Goal: Task Accomplishment & Management: Use online tool/utility

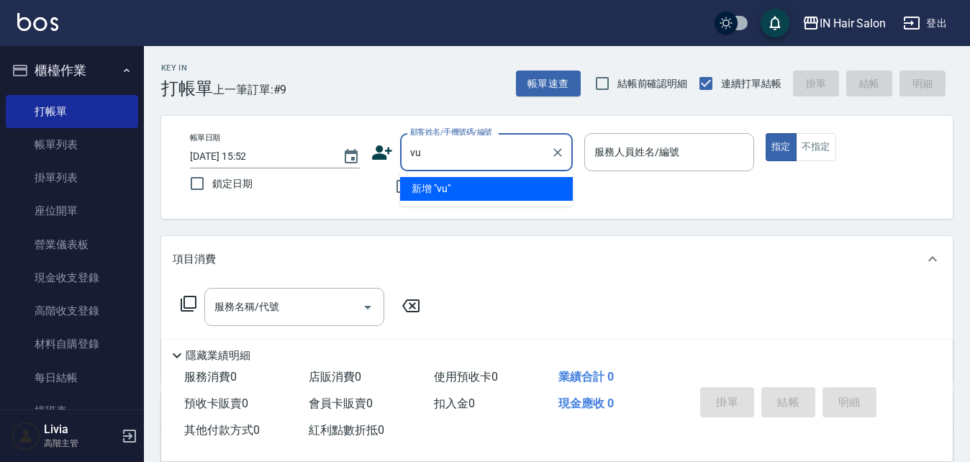
type input "v"
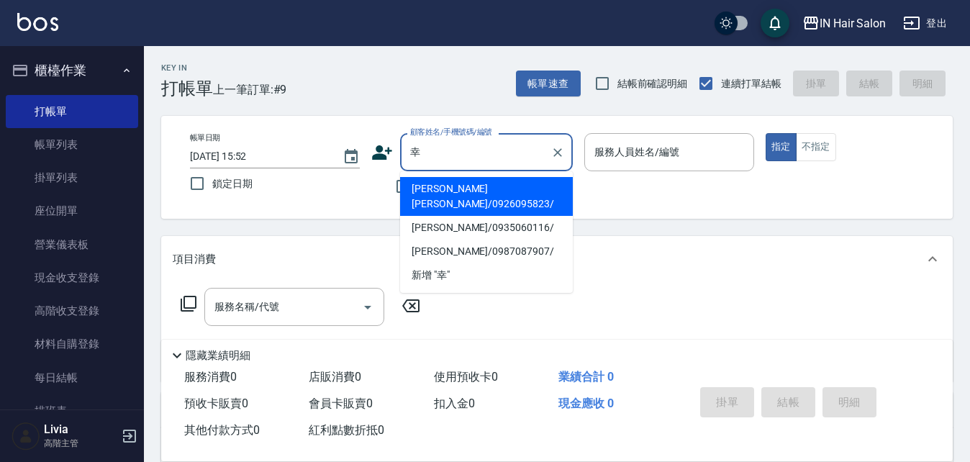
click at [458, 188] on li "[PERSON_NAME] [PERSON_NAME]/0926095823/" at bounding box center [486, 196] width 173 height 39
type input "[PERSON_NAME] [PERSON_NAME]/0926095823/"
type input "6號設計師[PERSON_NAME]-6"
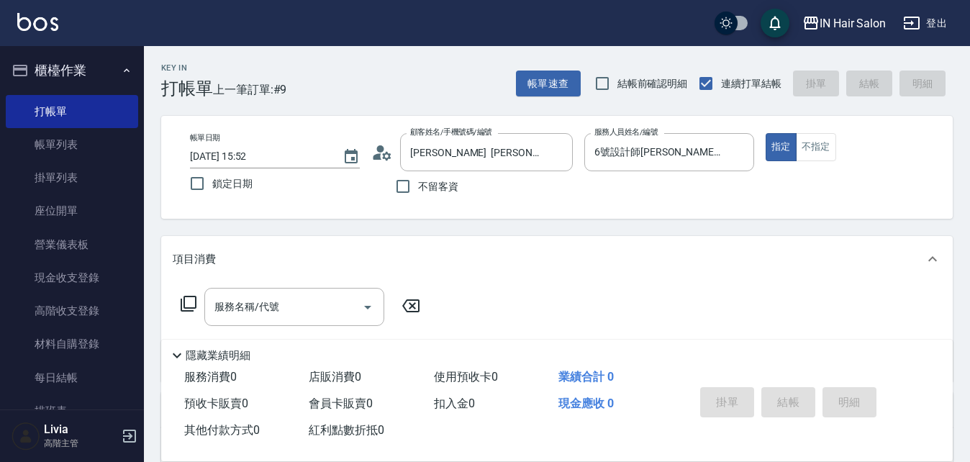
click at [192, 304] on icon at bounding box center [188, 303] width 17 height 17
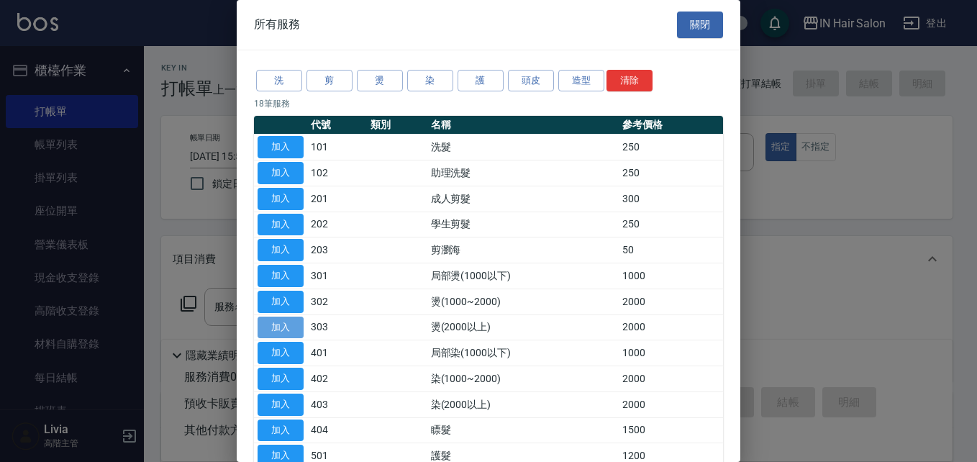
click at [286, 326] on button "加入" at bounding box center [280, 327] width 46 height 22
type input "燙(2000以上)(303)"
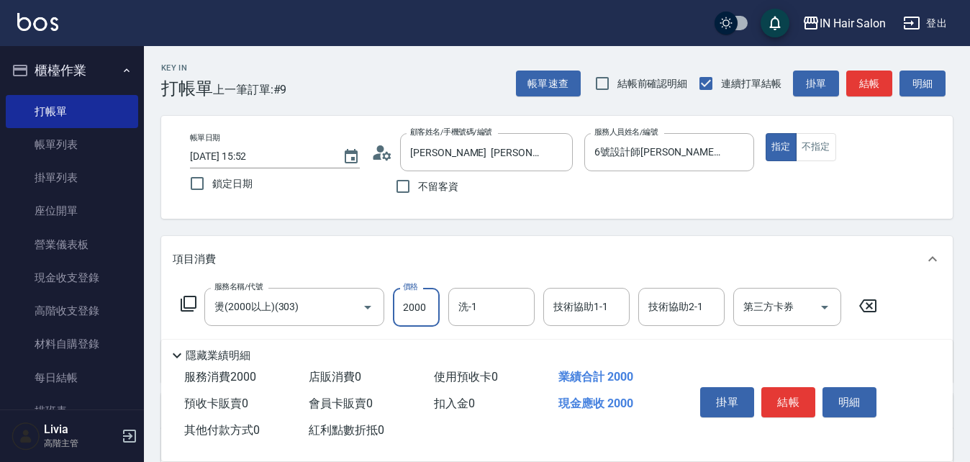
click at [438, 298] on input "2000" at bounding box center [416, 307] width 47 height 39
type input "3000"
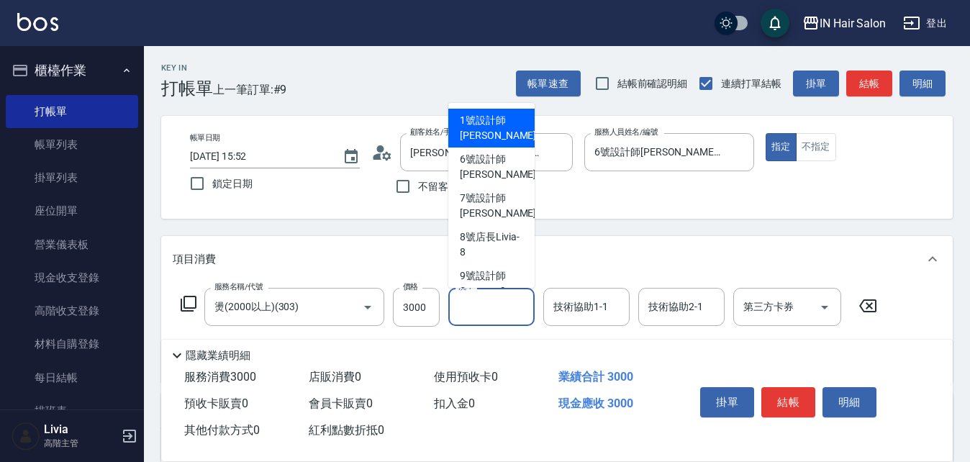
click at [488, 308] on input "洗-1" at bounding box center [491, 306] width 73 height 25
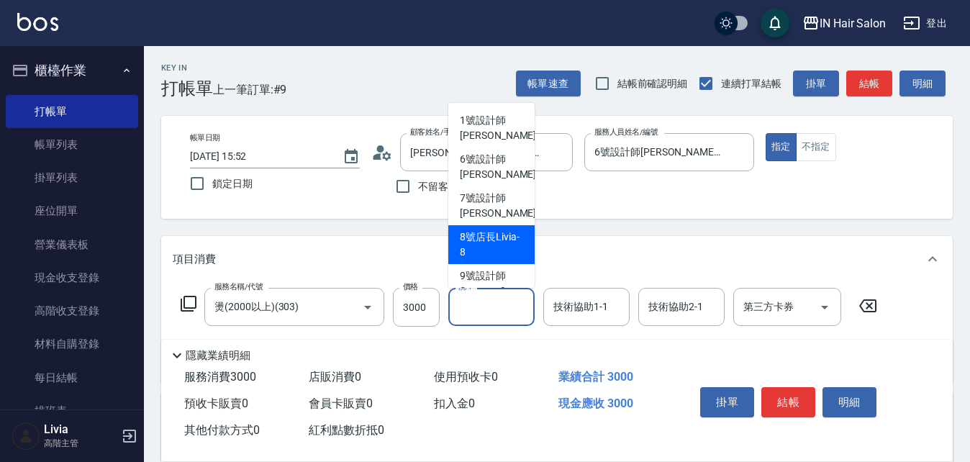
click at [480, 245] on span "8號店長Livia -8" at bounding box center [491, 244] width 63 height 30
type input "8號店長Livia-8"
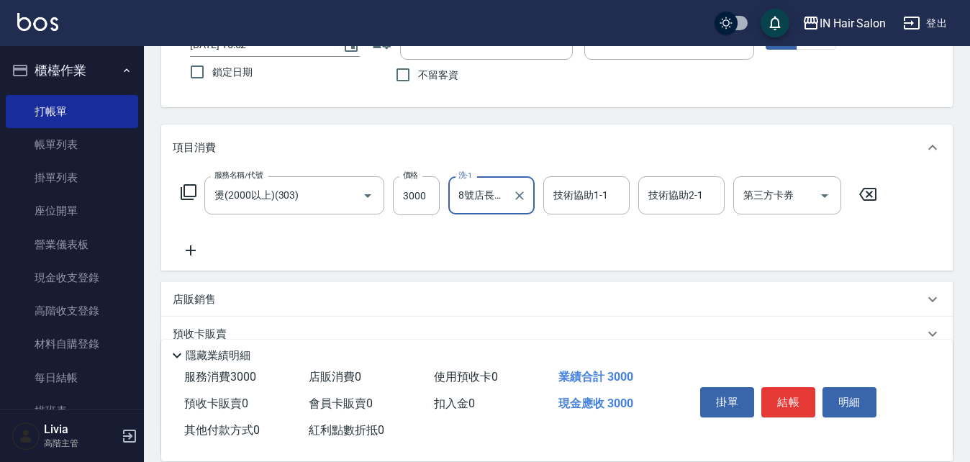
scroll to position [242, 0]
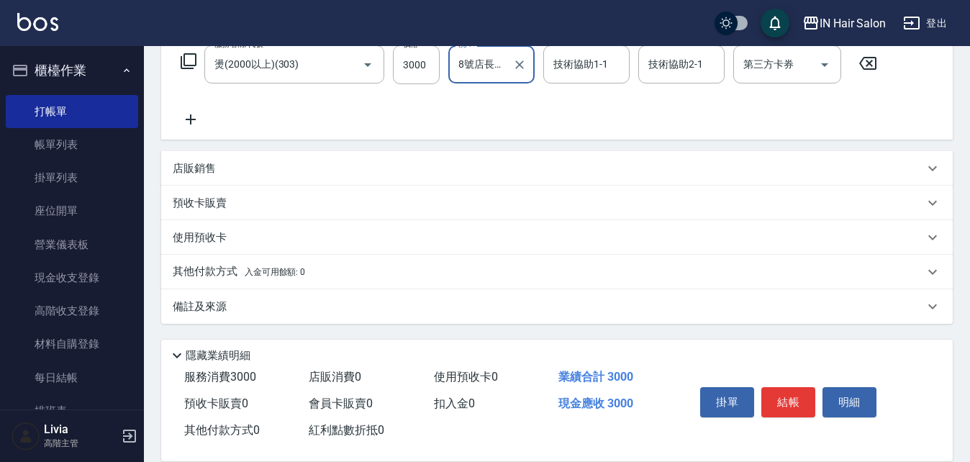
click at [199, 267] on p "其他付款方式 入金可用餘額: 0" at bounding box center [239, 272] width 132 height 16
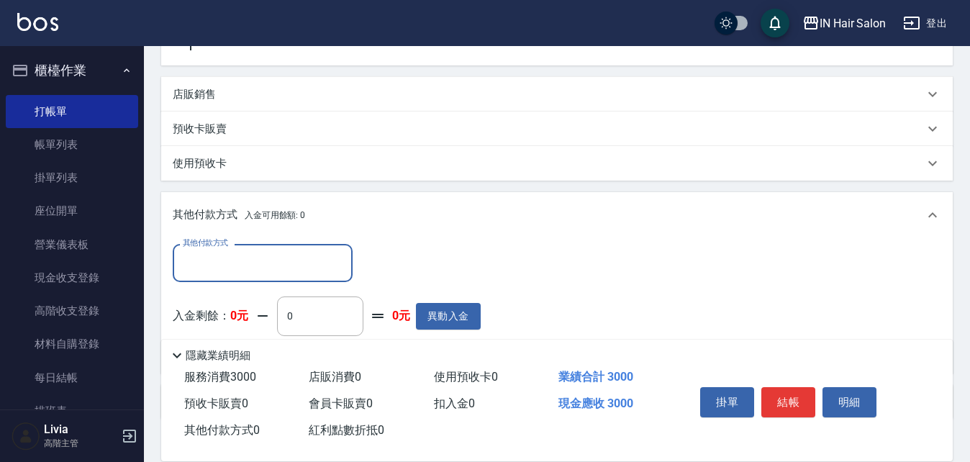
scroll to position [386, 0]
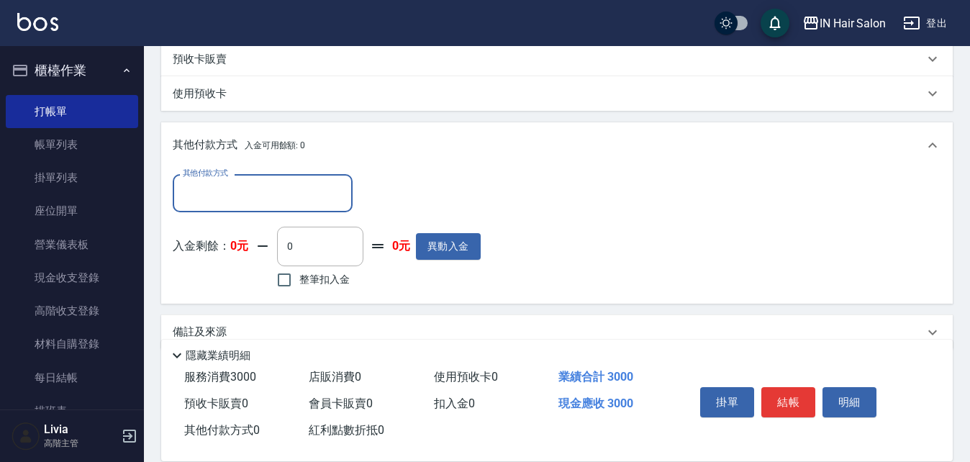
click at [284, 197] on input "其他付款方式" at bounding box center [262, 193] width 167 height 25
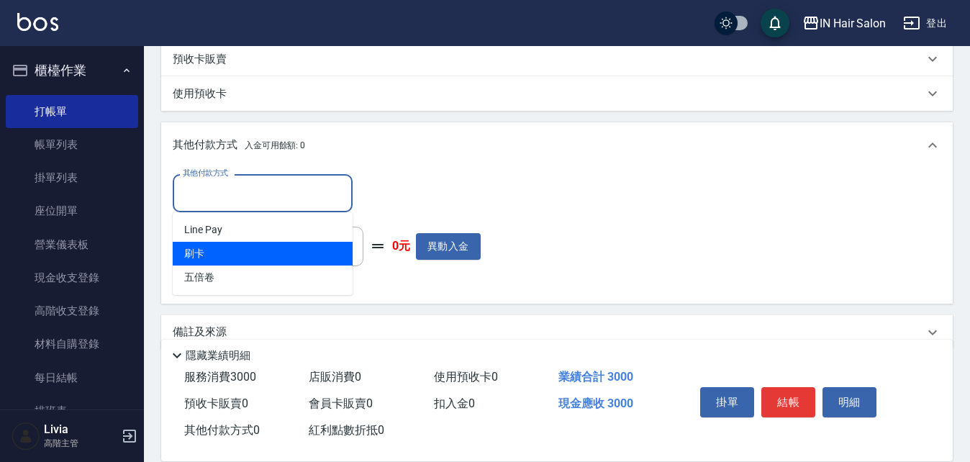
drag, startPoint x: 197, startPoint y: 249, endPoint x: 208, endPoint y: 247, distance: 10.9
click at [198, 249] on span "刷卡" at bounding box center [263, 254] width 180 height 24
type input "刷卡"
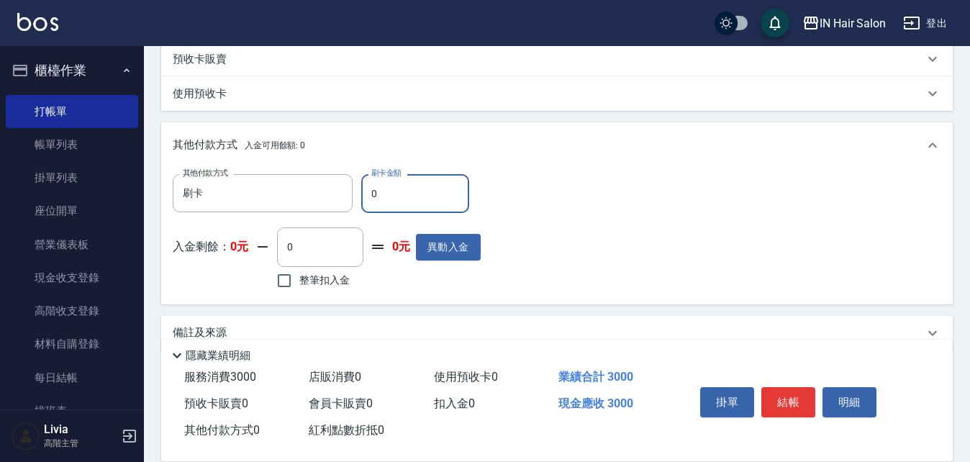
drag, startPoint x: 372, startPoint y: 194, endPoint x: 401, endPoint y: 196, distance: 28.8
click at [401, 196] on input "0" at bounding box center [415, 193] width 108 height 39
type input "2000"
click at [663, 258] on div "其他付款方式 刷卡 其他付款方式 刷卡金額 2000 刷卡金額 入金剩餘： 0元 0 ​ 整筆扣入金 0元 異動入金" at bounding box center [557, 233] width 768 height 118
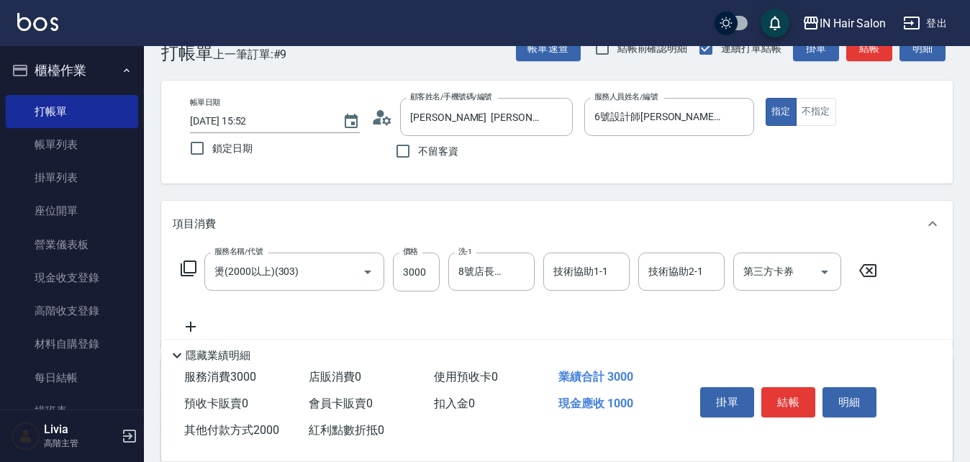
scroll to position [0, 0]
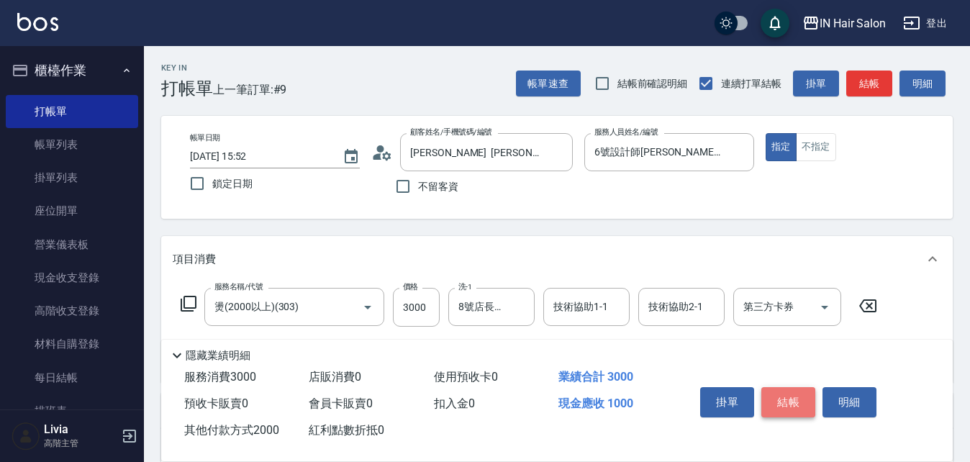
click at [787, 393] on button "結帳" at bounding box center [788, 402] width 54 height 30
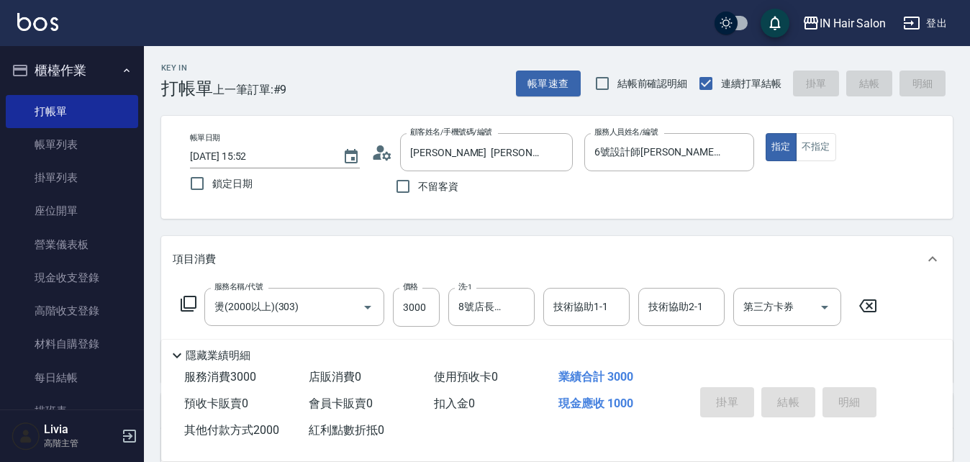
type input "[DATE] 17:10"
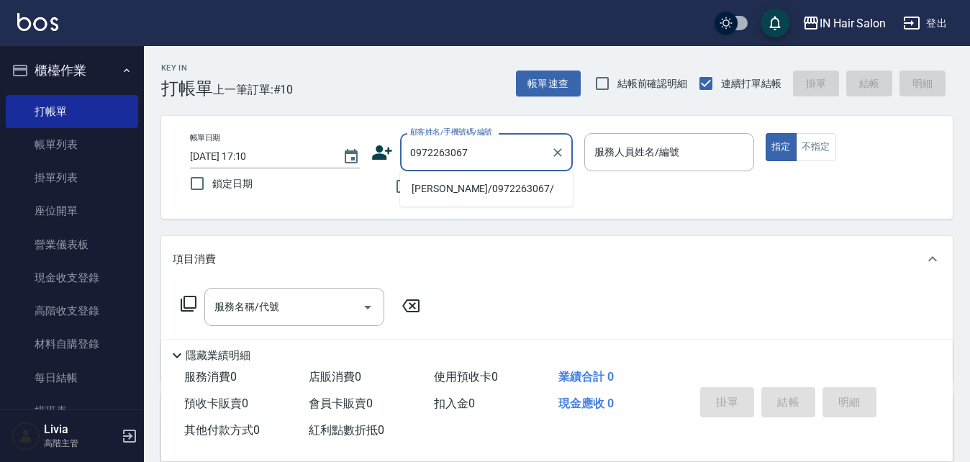
click at [462, 186] on li "[PERSON_NAME]/0972263067/" at bounding box center [486, 189] width 173 height 24
type input "[PERSON_NAME]/0972263067/"
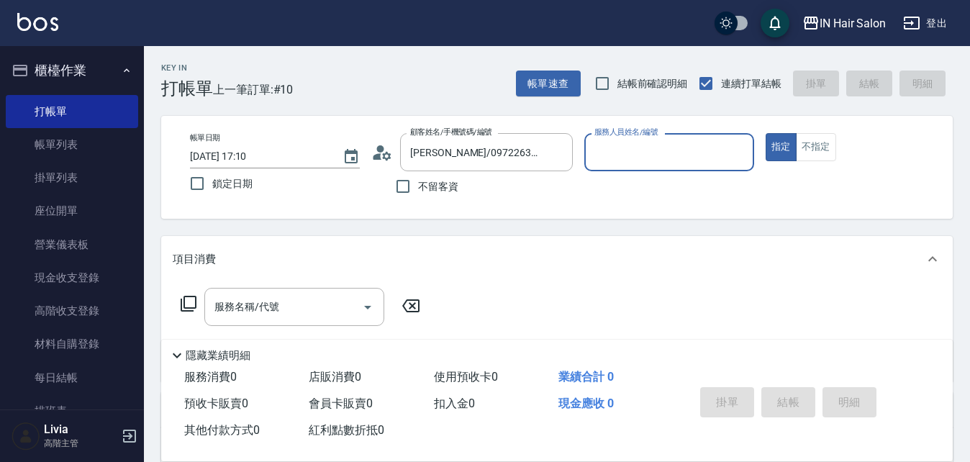
type input "7號設計師[PERSON_NAME]-7"
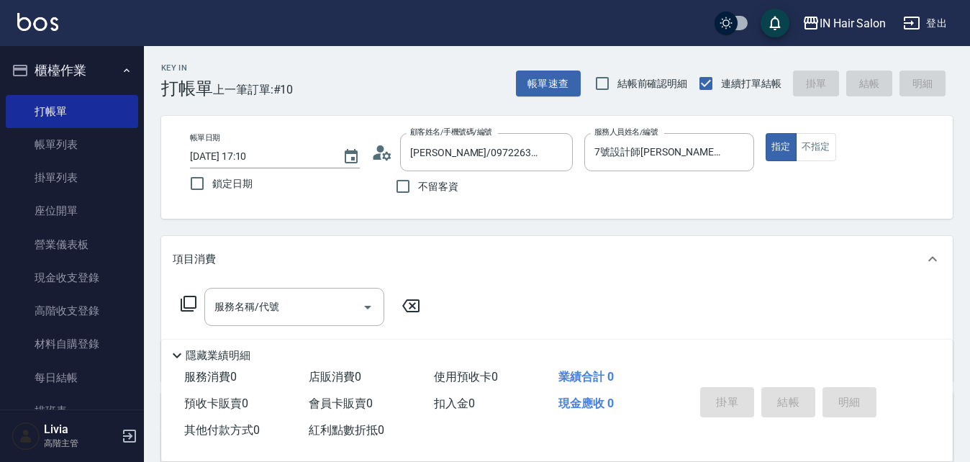
click at [189, 304] on icon at bounding box center [188, 303] width 17 height 17
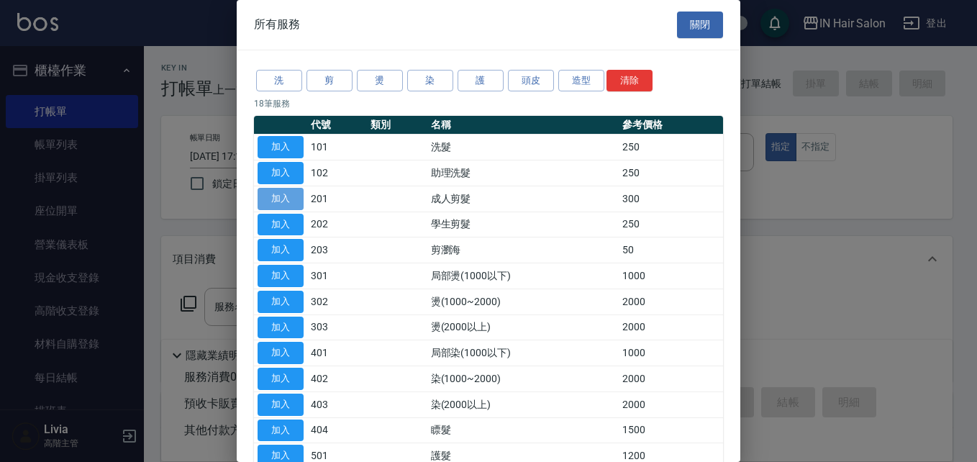
click at [289, 197] on button "加入" at bounding box center [280, 199] width 46 height 22
type input "成人剪髮(201)"
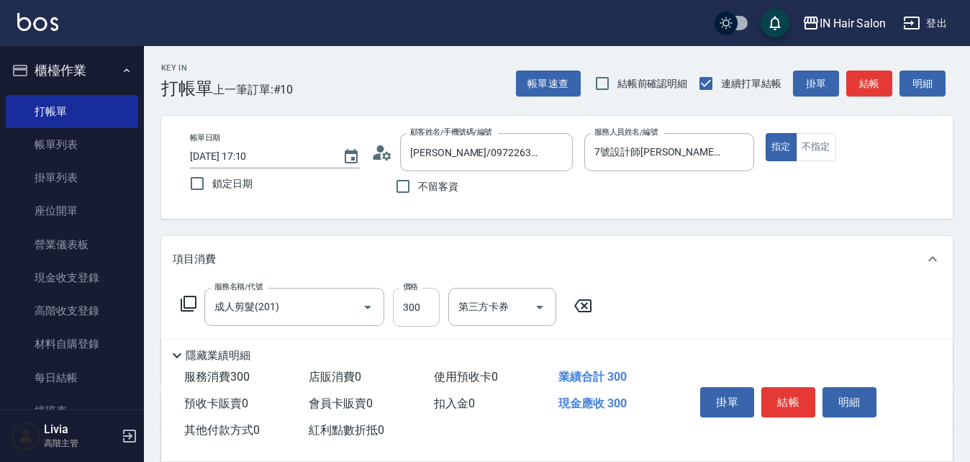
click at [432, 304] on input "300" at bounding box center [416, 307] width 47 height 39
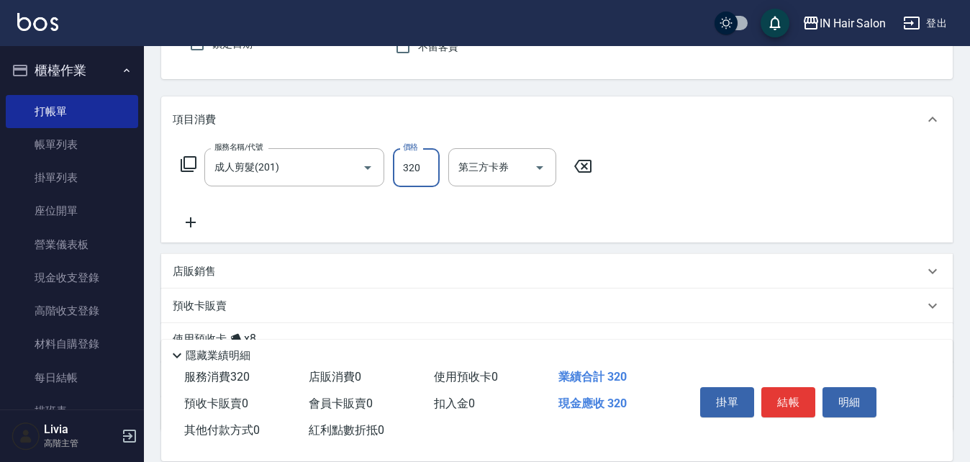
scroll to position [247, 0]
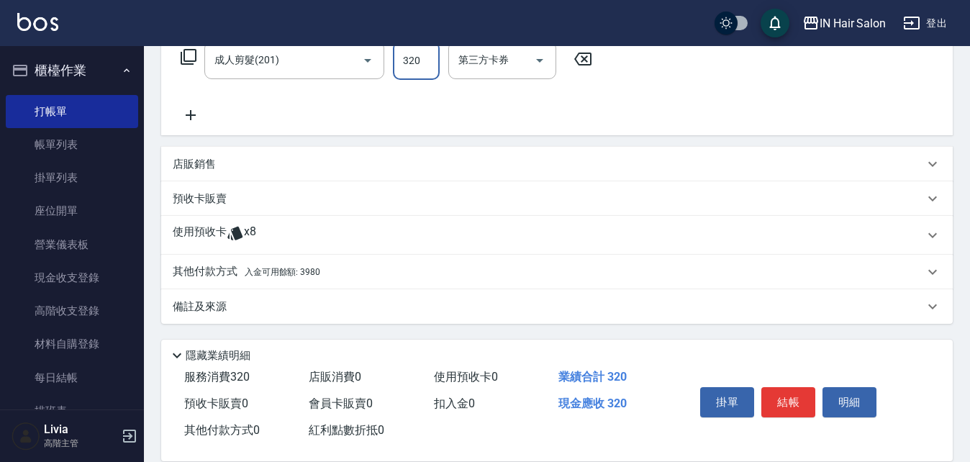
type input "320"
click at [196, 221] on div "使用預收卡 x8" at bounding box center [556, 235] width 791 height 39
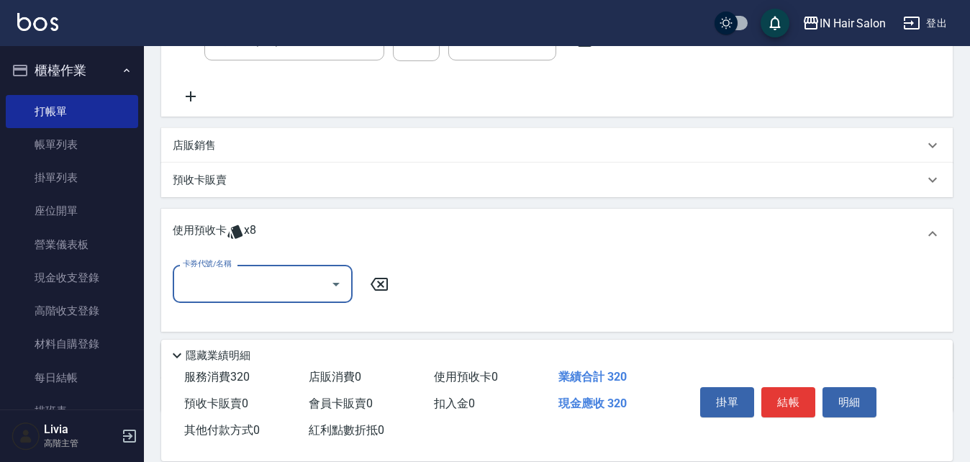
scroll to position [319, 0]
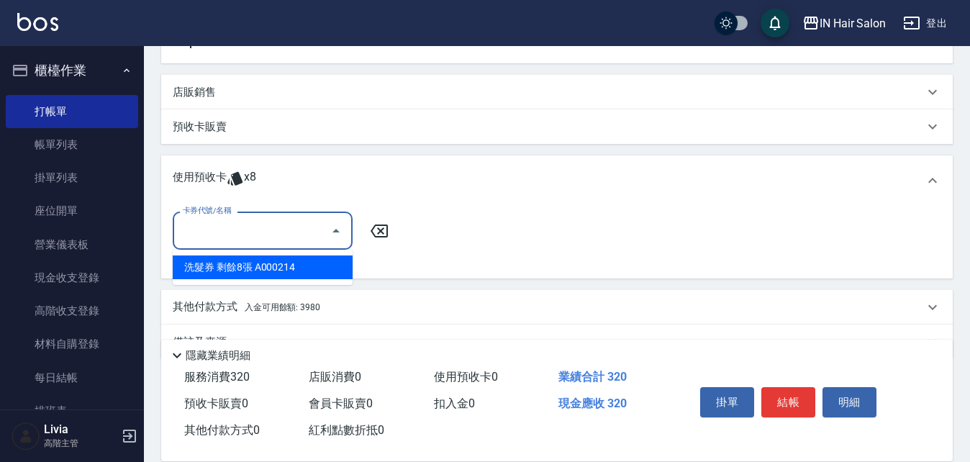
click at [225, 227] on input "卡券代號/名稱" at bounding box center [251, 230] width 145 height 25
click at [224, 265] on div "洗髮券 剩餘8張 A000214" at bounding box center [263, 267] width 180 height 24
type input "洗髮券 A000214"
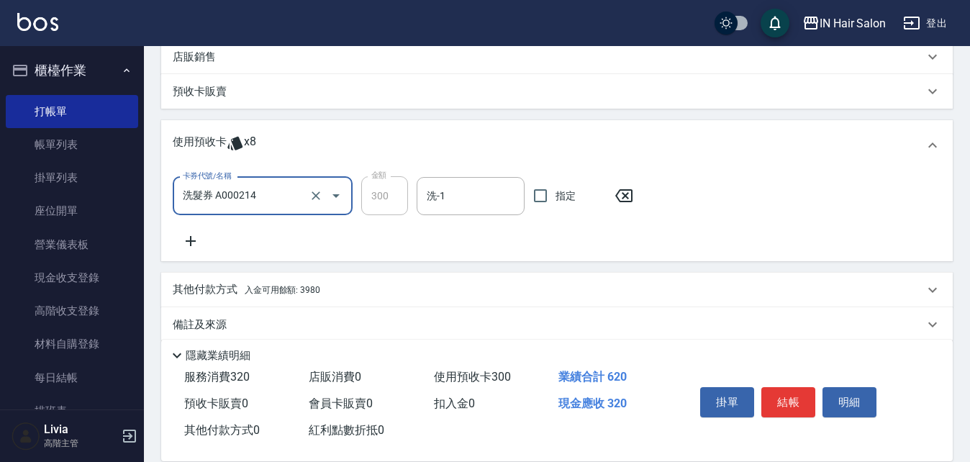
scroll to position [372, 0]
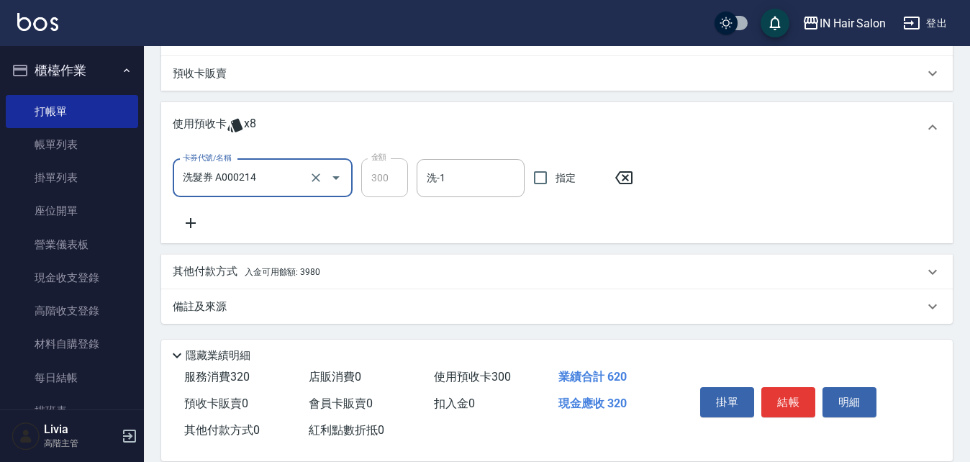
click at [260, 275] on span "入金可用餘額: 3980" at bounding box center [283, 272] width 76 height 10
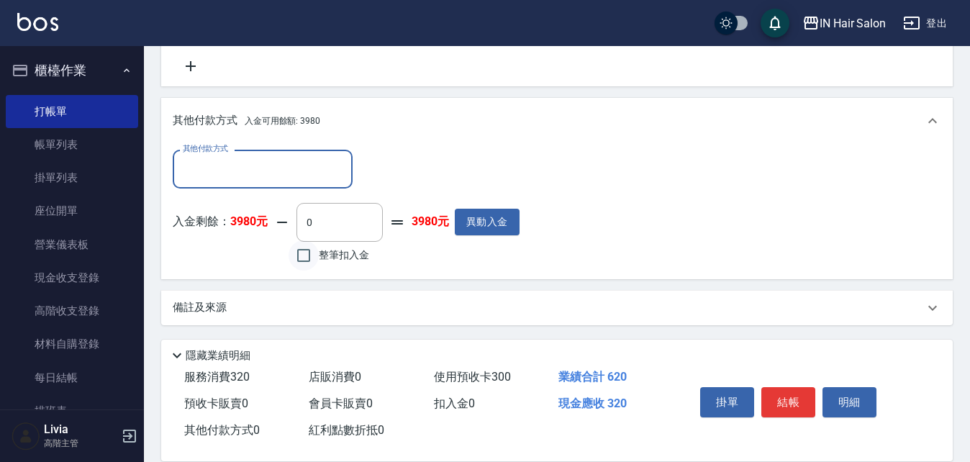
scroll to position [530, 0]
click at [303, 256] on input "整筆扣入金" at bounding box center [303, 254] width 30 height 30
checkbox input "true"
type input "320"
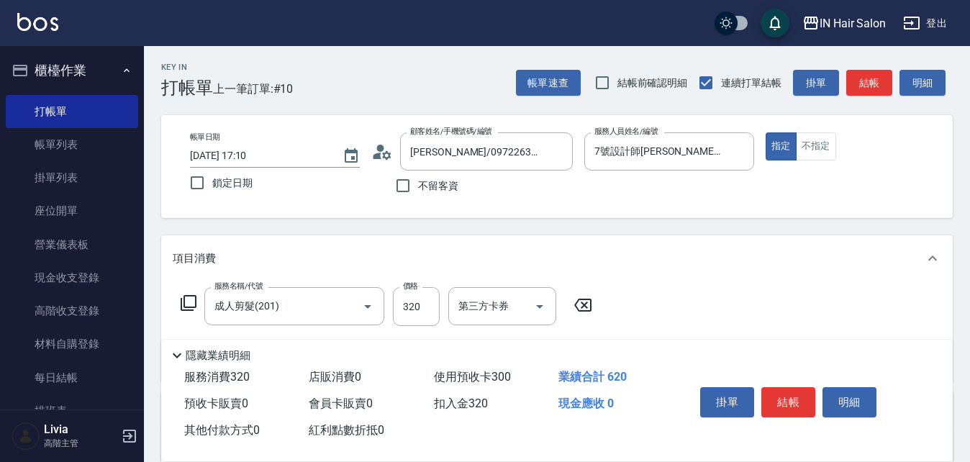
scroll to position [0, 0]
click at [790, 398] on button "結帳" at bounding box center [788, 402] width 54 height 30
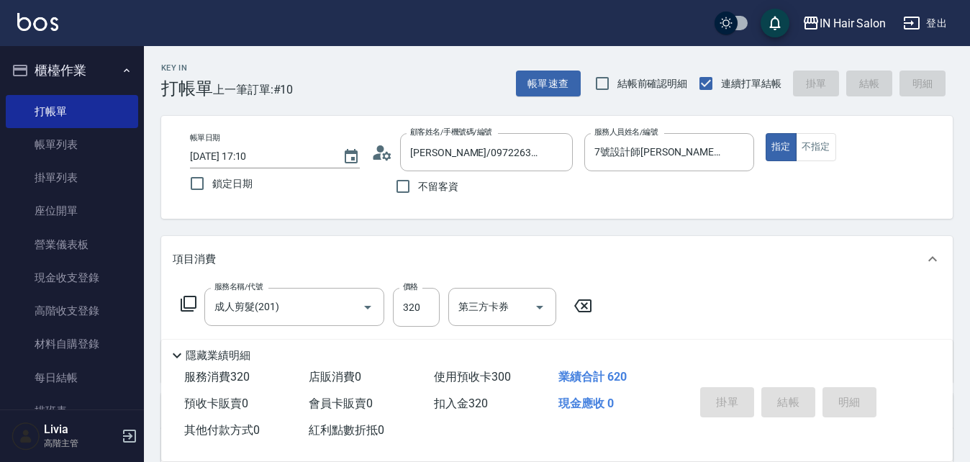
type input "[DATE] 17:11"
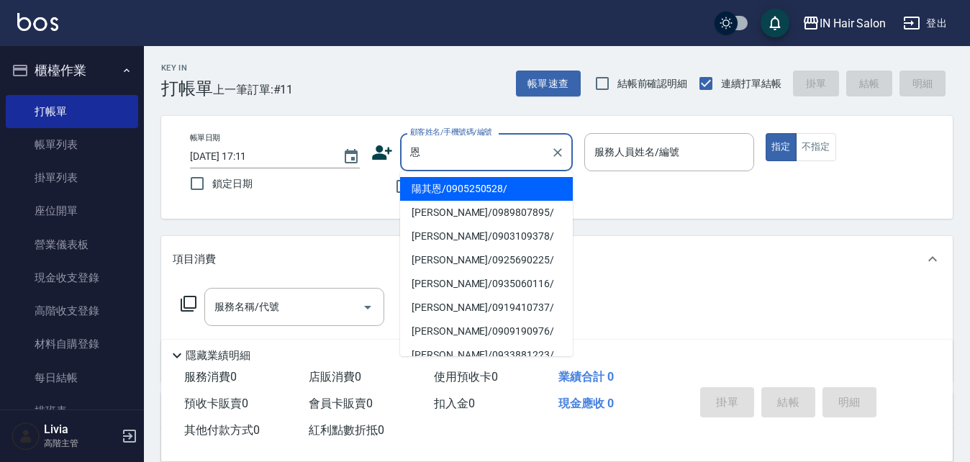
click at [439, 214] on li "[PERSON_NAME]/0989807895/" at bounding box center [486, 213] width 173 height 24
type input "[PERSON_NAME]/0989807895/"
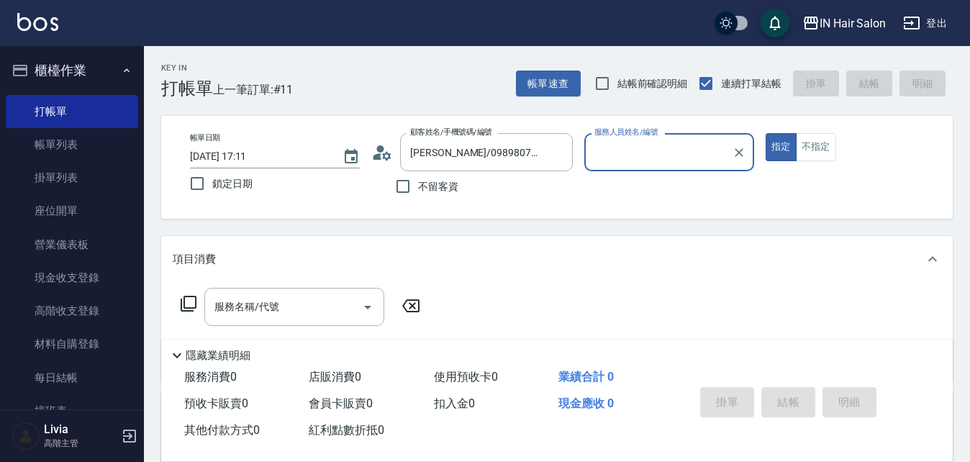
type input "7號設計師[PERSON_NAME]-7"
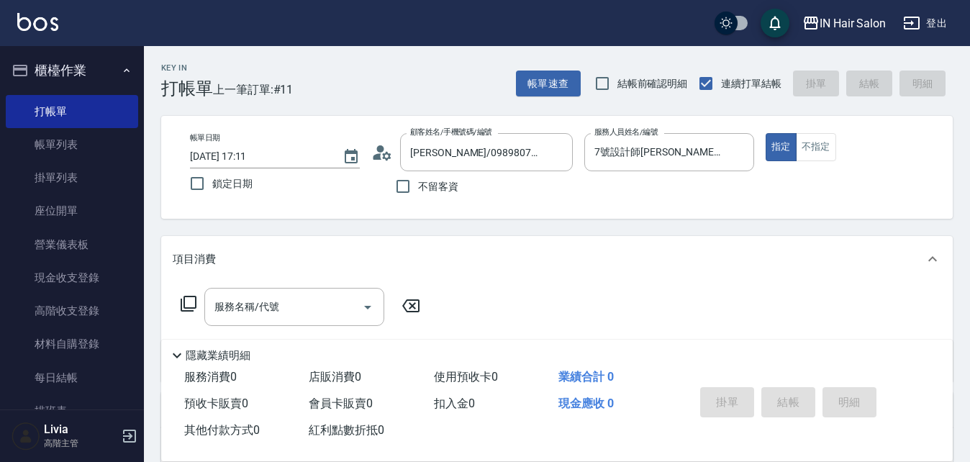
click at [191, 301] on icon at bounding box center [188, 303] width 17 height 17
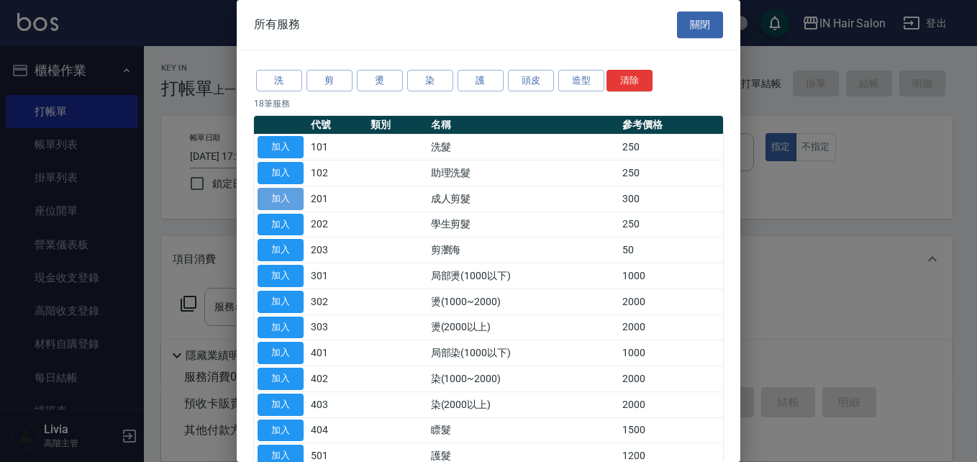
drag, startPoint x: 298, startPoint y: 193, endPoint x: 301, endPoint y: 254, distance: 60.5
click at [298, 193] on button "加入" at bounding box center [280, 199] width 46 height 22
type input "成人剪髮(201)"
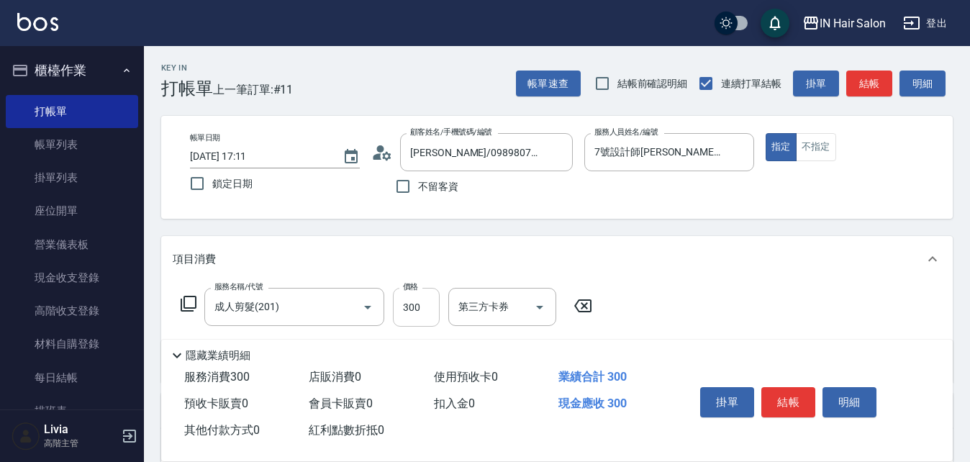
click at [426, 297] on input "300" at bounding box center [416, 307] width 47 height 39
type input "400"
click at [675, 324] on div "服務名稱/代號 成人剪髮(201) 服務名稱/代號 價格 400 價格 第三方卡券 第三方卡券" at bounding box center [556, 332] width 791 height 100
drag, startPoint x: 787, startPoint y: 393, endPoint x: 708, endPoint y: 398, distance: 79.2
click at [785, 393] on button "結帳" at bounding box center [788, 402] width 54 height 30
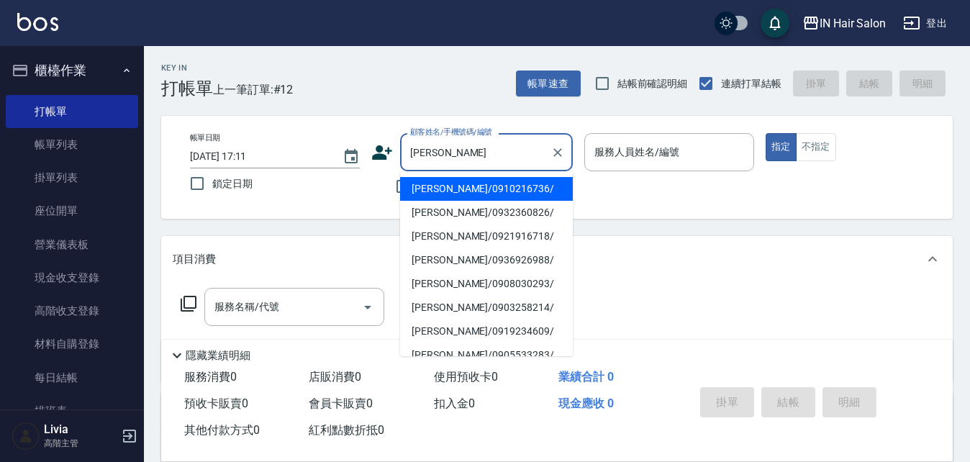
click at [460, 183] on li "[PERSON_NAME]/0910216736/" at bounding box center [486, 189] width 173 height 24
type input "[PERSON_NAME]/0910216736/"
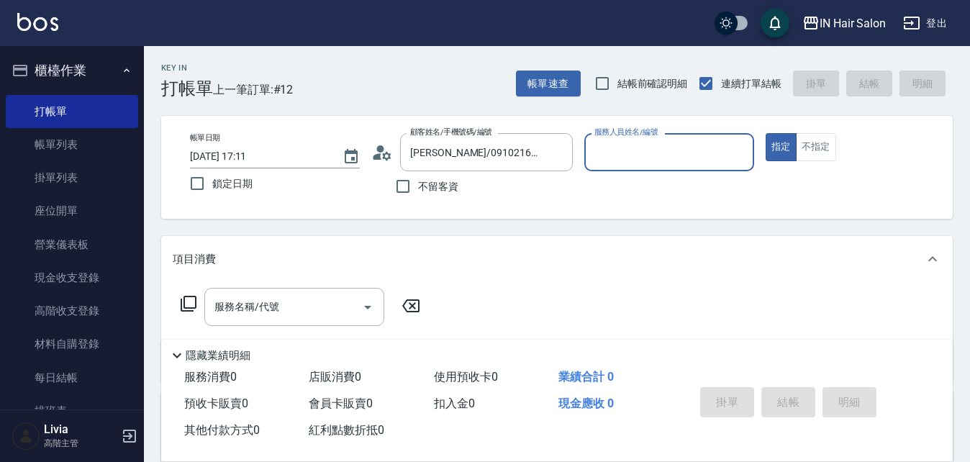
type input "8號店長Livia-8"
click at [183, 299] on icon at bounding box center [189, 304] width 16 height 16
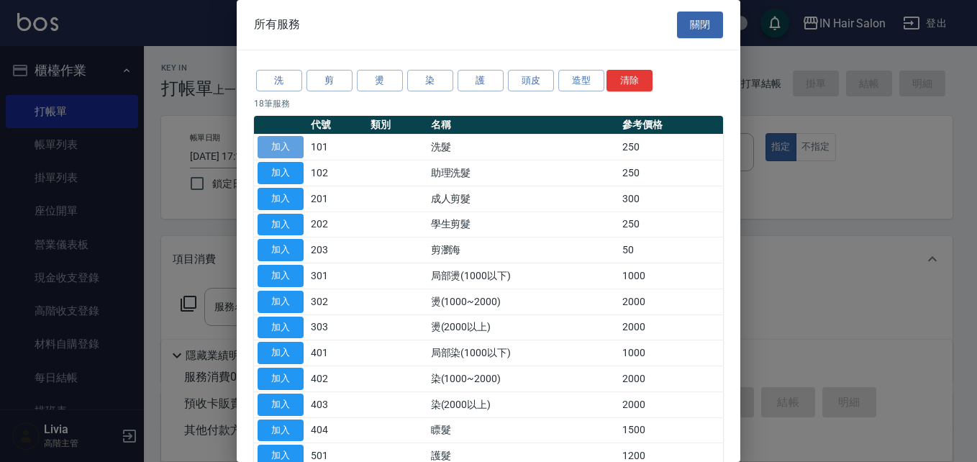
click at [292, 144] on button "加入" at bounding box center [280, 147] width 46 height 22
type input "洗髮(101)"
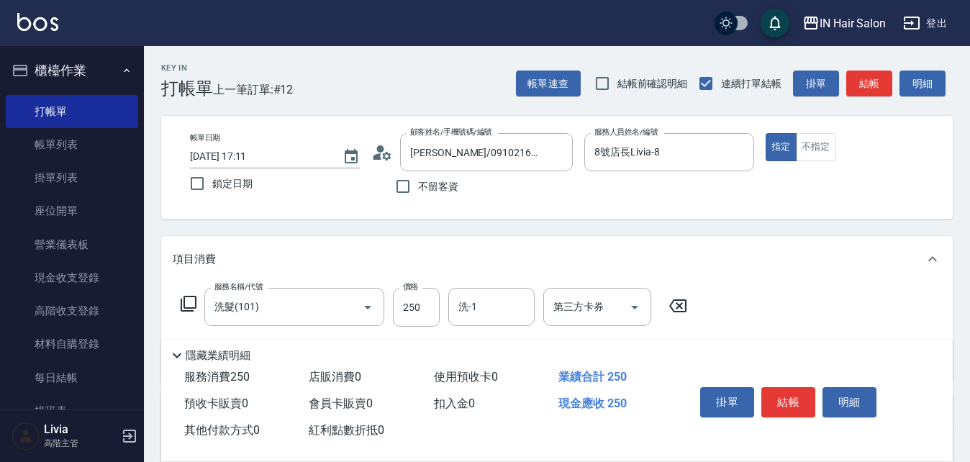
click at [190, 300] on icon at bounding box center [188, 303] width 17 height 17
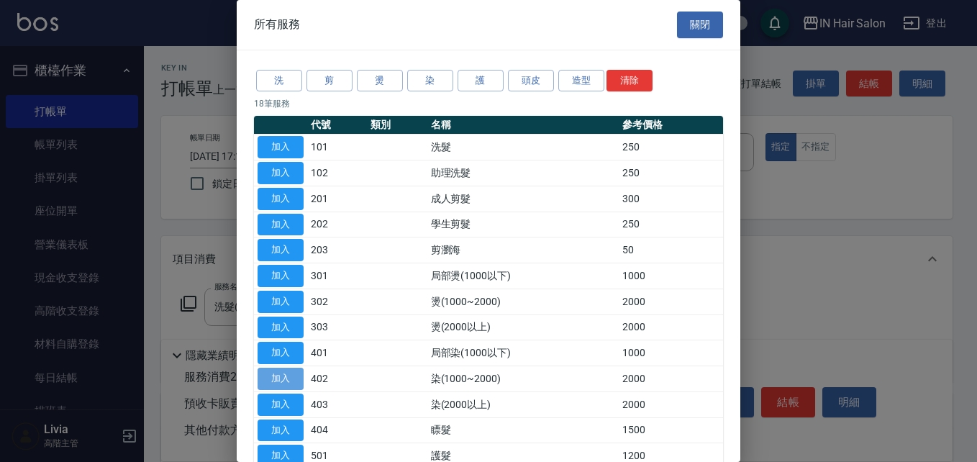
click at [282, 374] on button "加入" at bounding box center [280, 379] width 46 height 22
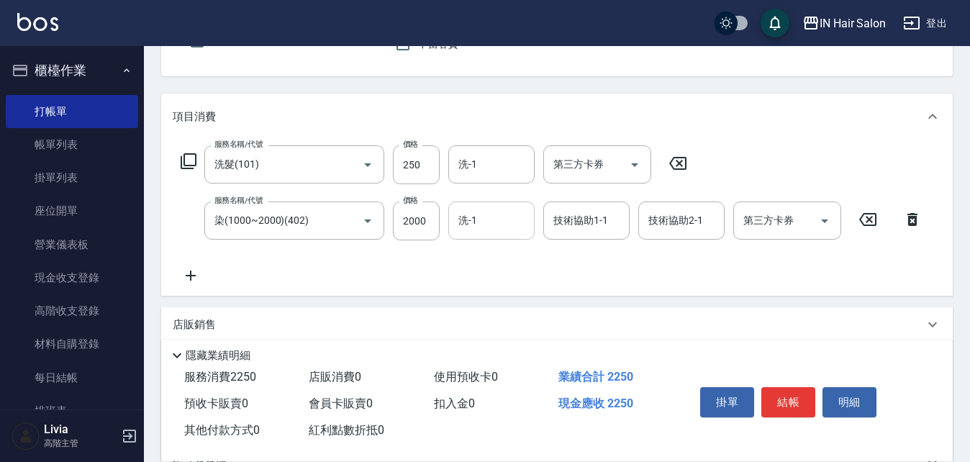
scroll to position [144, 0]
click at [429, 163] on input "250" at bounding box center [416, 163] width 47 height 39
type input "300"
click at [373, 265] on div "服務名稱/代號 洗髮(101) 服務名稱/代號 價格 300 價格 洗-1 洗-1 第三方卡券 第三方卡券 服務名稱/代號 染(1000~2000)(402)…" at bounding box center [551, 213] width 757 height 139
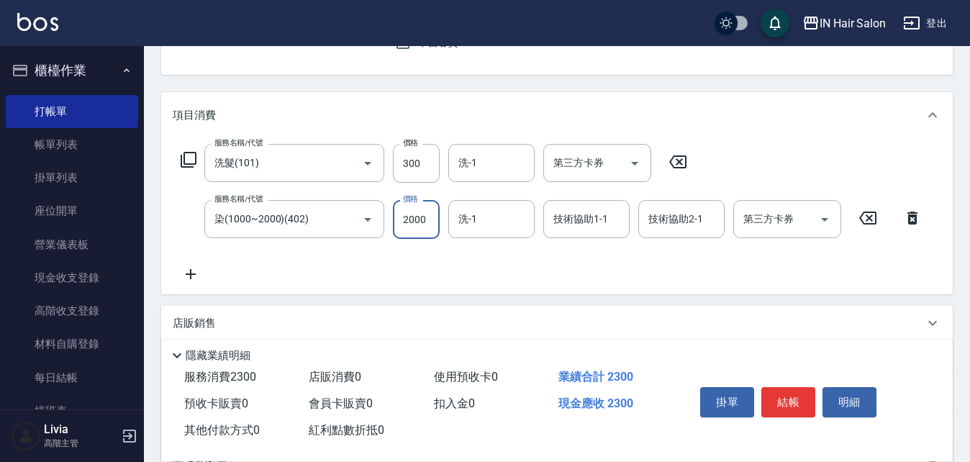
click at [437, 225] on input "2000" at bounding box center [416, 219] width 47 height 39
type input "1500"
click at [324, 280] on div "服務名稱/代號 洗髮(101) 服務名稱/代號 價格 300 價格 洗-1 洗-1 第三方卡券 第三方卡券 服務名稱/代號 染(1000~2000)(402)…" at bounding box center [551, 213] width 757 height 139
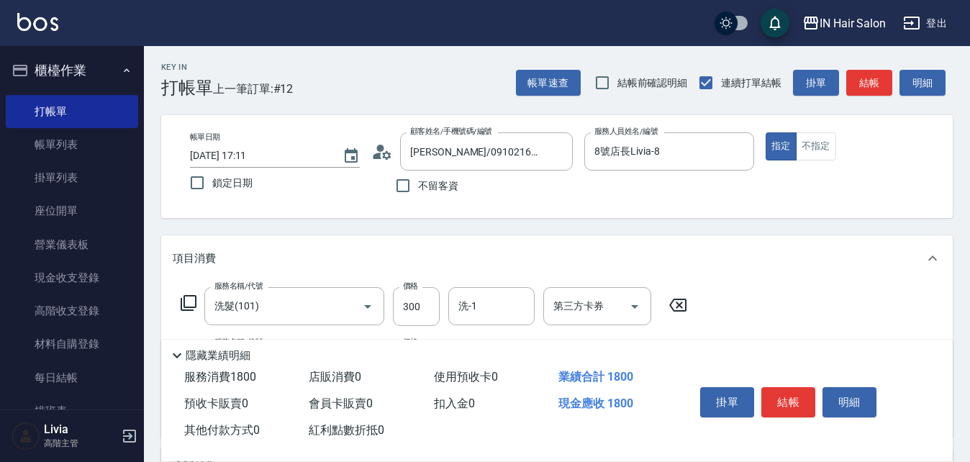
scroll to position [0, 0]
click at [794, 393] on button "結帳" at bounding box center [788, 402] width 54 height 30
